Goal: Information Seeking & Learning: Learn about a topic

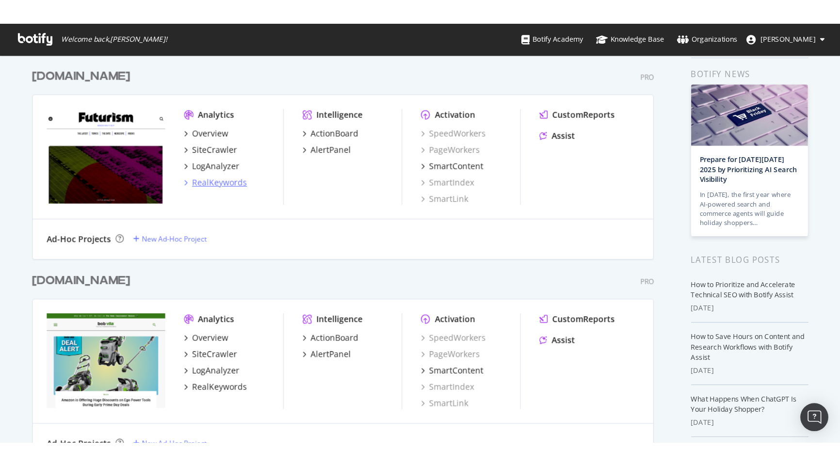
scroll to position [37, 0]
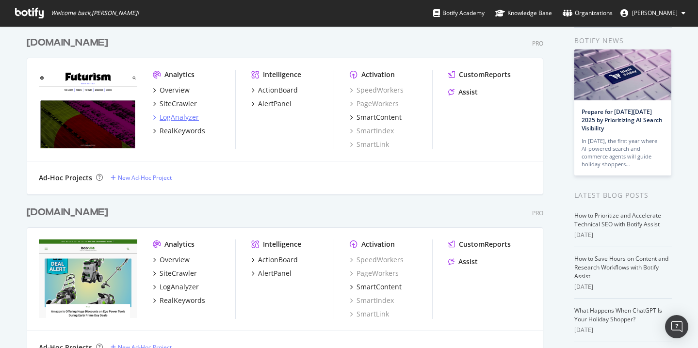
click at [185, 116] on div "LogAnalyzer" at bounding box center [179, 118] width 39 height 10
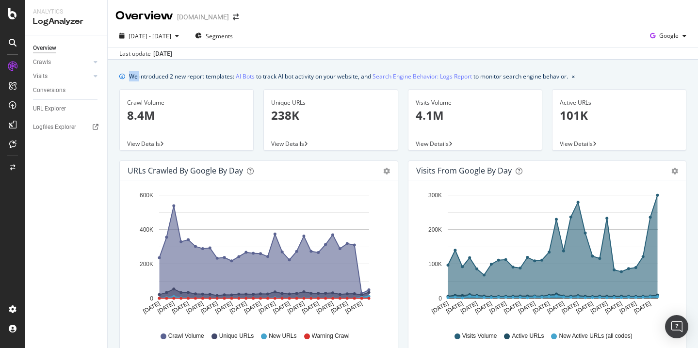
drag, startPoint x: 587, startPoint y: 80, endPoint x: 131, endPoint y: 79, distance: 455.6
click at [131, 80] on div "We introduced 2 new report templates: AI Bots to track AI bot activity on your …" at bounding box center [402, 76] width 567 height 10
click at [131, 79] on div "We introduced 2 new report templates: AI Bots to track AI bot activity on your …" at bounding box center [348, 76] width 439 height 10
drag, startPoint x: 131, startPoint y: 77, endPoint x: 386, endPoint y: 66, distance: 255.4
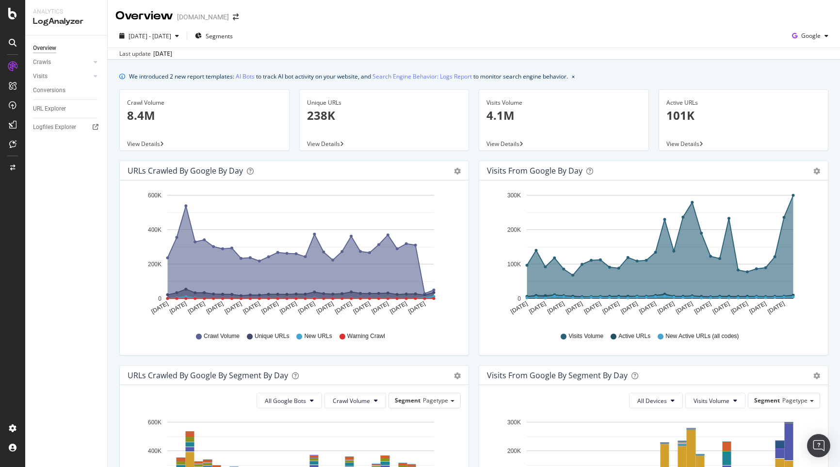
click at [208, 17] on div "futurism.com" at bounding box center [203, 17] width 52 height 10
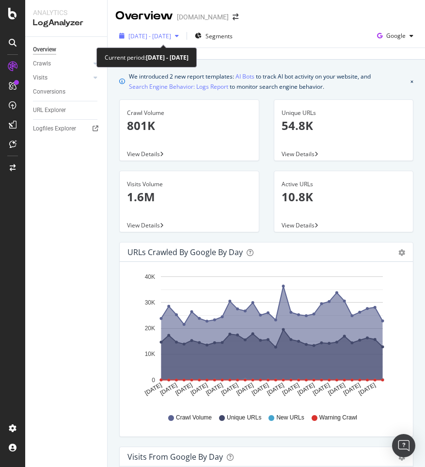
click at [171, 40] on span "[DATE] - [DATE]" at bounding box center [150, 36] width 43 height 8
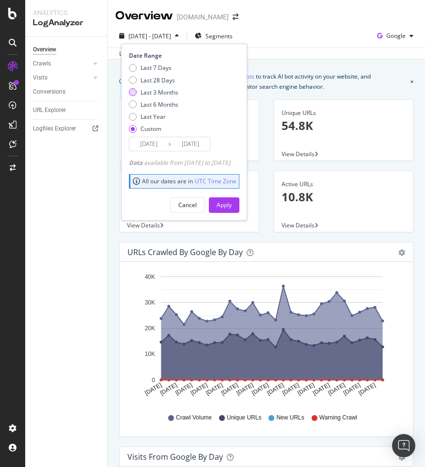
click at [157, 92] on div "Last 3 Months" at bounding box center [160, 92] width 38 height 8
type input "[DATE]"
click at [232, 207] on div "Apply" at bounding box center [224, 205] width 15 height 8
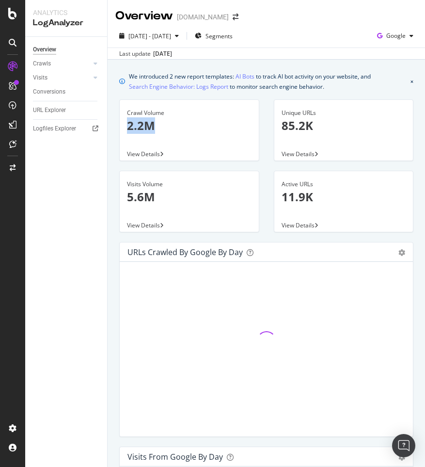
drag, startPoint x: 165, startPoint y: 127, endPoint x: 123, endPoint y: 127, distance: 42.2
click at [123, 127] on div "Crawl Volume 2.2M" at bounding box center [189, 123] width 139 height 47
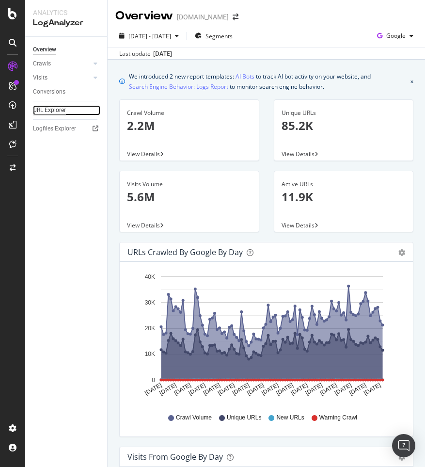
click at [59, 113] on div "URL Explorer" at bounding box center [49, 110] width 33 height 10
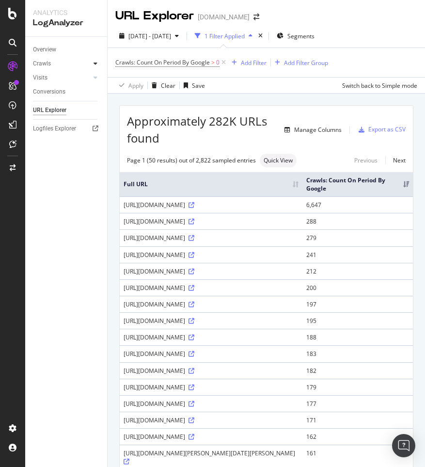
click at [99, 63] on div at bounding box center [96, 64] width 10 height 10
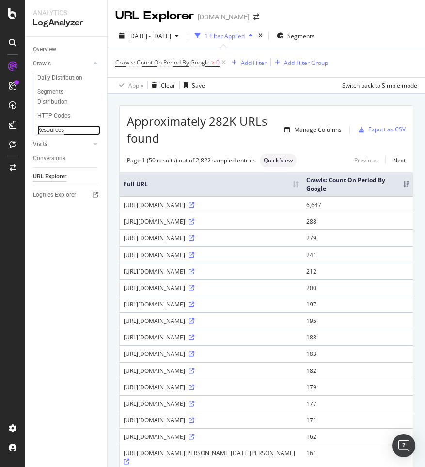
click at [45, 129] on div "Resources" at bounding box center [50, 130] width 27 height 10
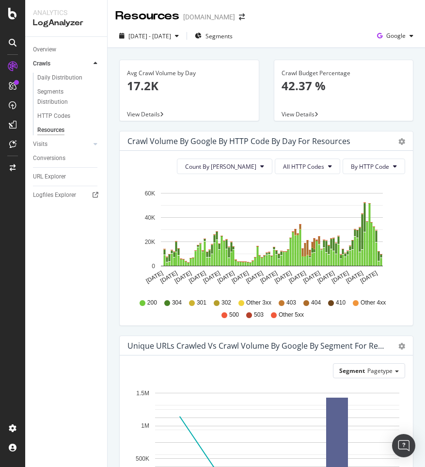
click at [44, 55] on div "Overview" at bounding box center [70, 50] width 74 height 14
click at [49, 49] on div "Overview" at bounding box center [44, 50] width 23 height 10
click at [51, 45] on div "Overview" at bounding box center [44, 50] width 23 height 10
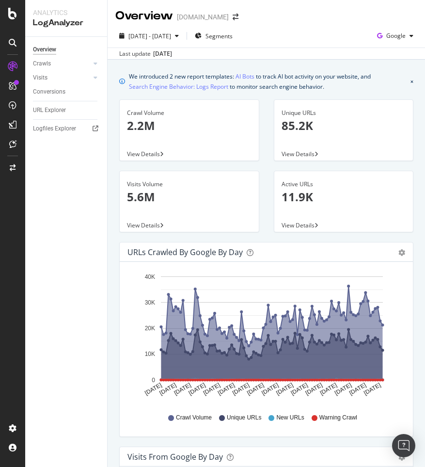
click at [58, 126] on div "AlertPanel" at bounding box center [51, 127] width 31 height 10
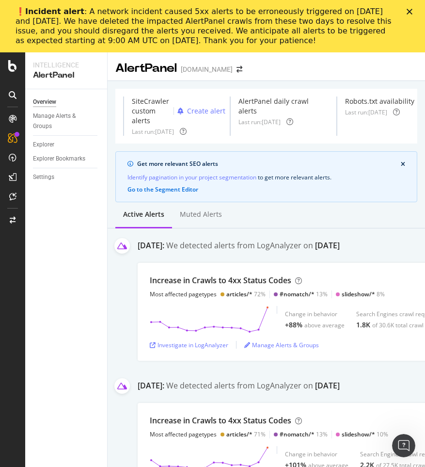
click at [416, 9] on div "Close" at bounding box center [412, 12] width 10 height 6
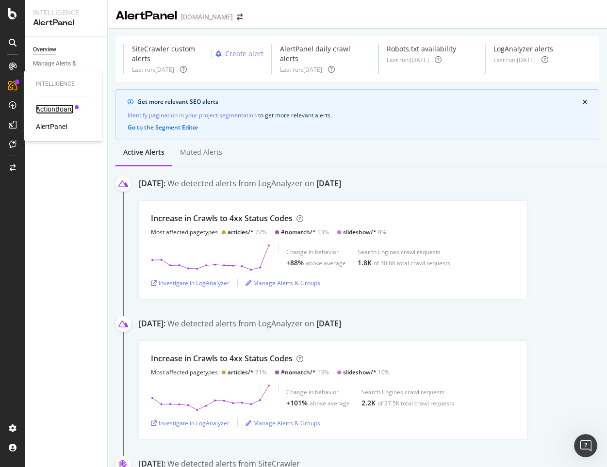
click at [54, 109] on div "ActionBoard" at bounding box center [55, 109] width 38 height 10
